Goal: Book appointment/travel/reservation

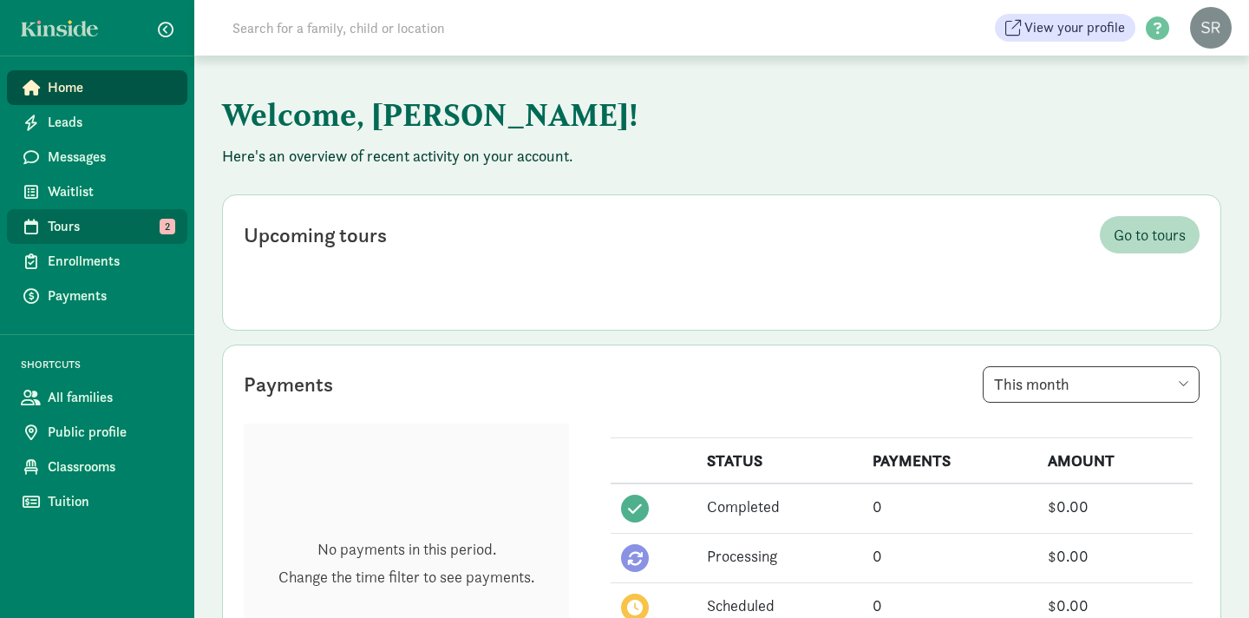
click at [72, 223] on span "Tours" at bounding box center [111, 226] width 126 height 21
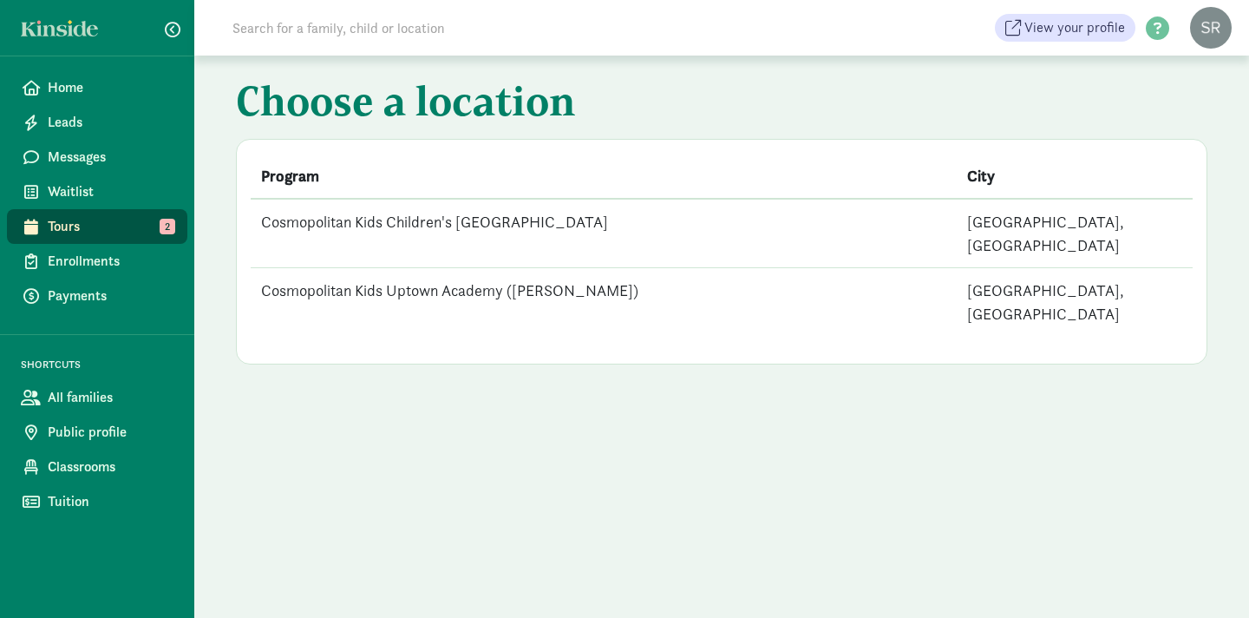
click at [451, 268] on td "Cosmopolitan Kids Uptown Academy ([PERSON_NAME])" at bounding box center [604, 302] width 706 height 69
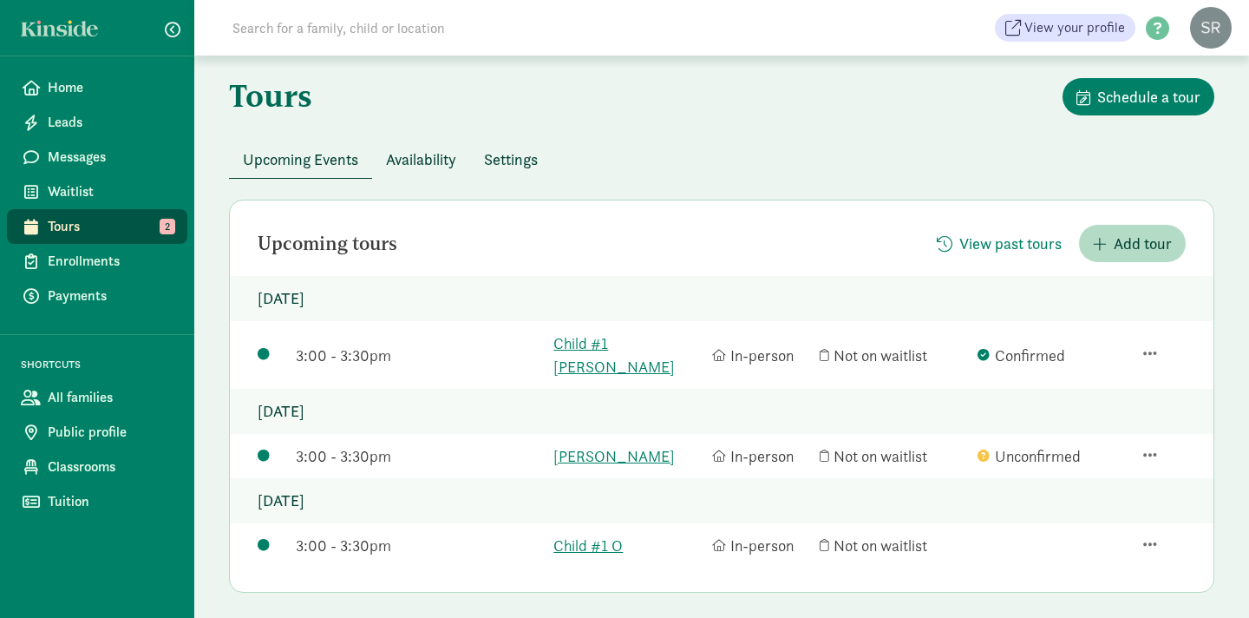
scroll to position [71, 0]
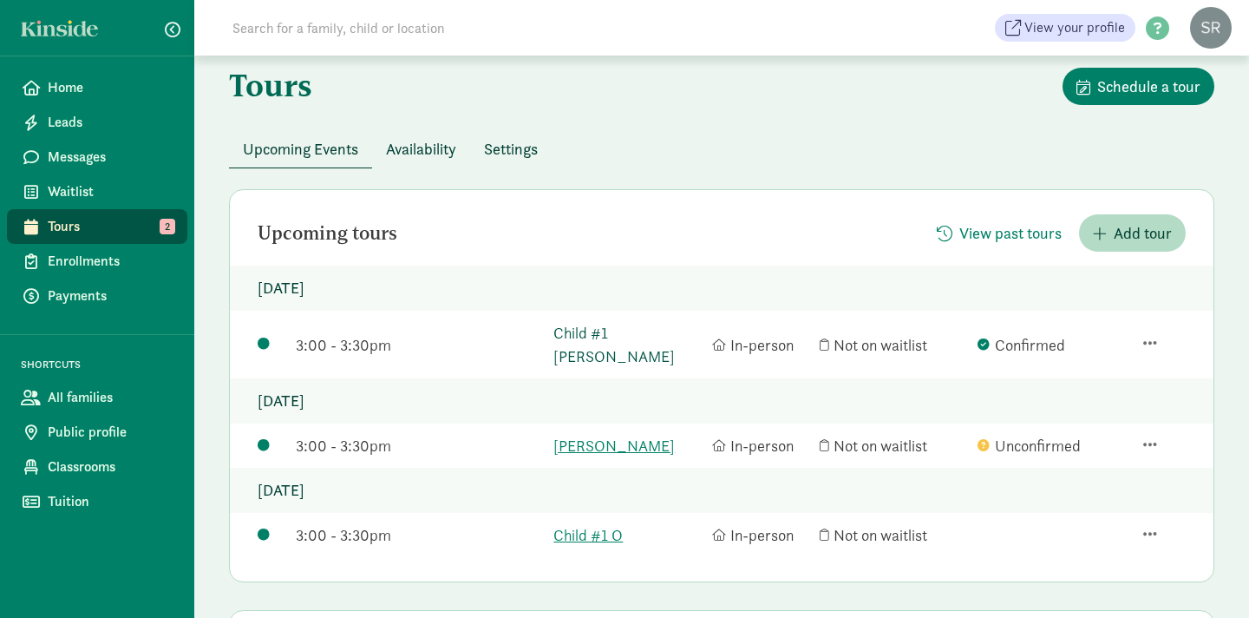
click at [624, 337] on link "Child #1 Araujo" at bounding box center [627, 344] width 149 height 47
